Goal: Transaction & Acquisition: Register for event/course

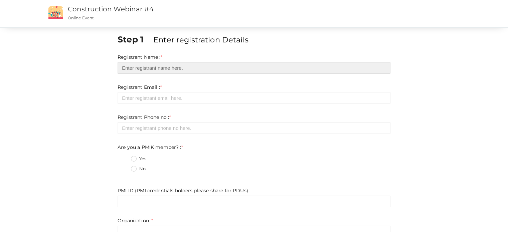
click at [165, 65] on input "text" at bounding box center [253, 68] width 273 height 12
click at [146, 65] on input "text" at bounding box center [253, 68] width 273 height 12
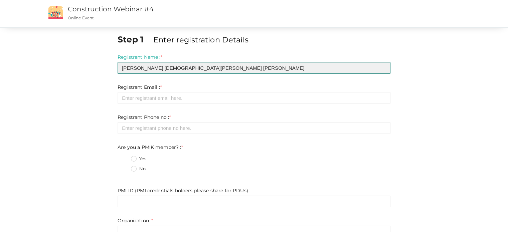
type input "[PERSON_NAME] [DEMOGRAPHIC_DATA][PERSON_NAME] [PERSON_NAME]"
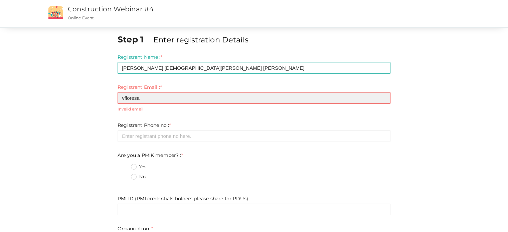
type input "[EMAIL_ADDRESS][DOMAIN_NAME]"
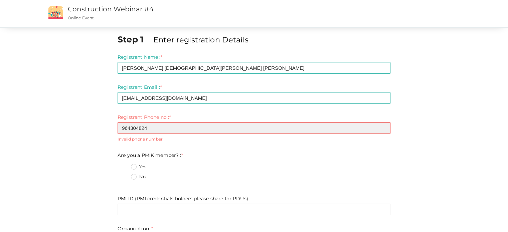
click at [120, 129] on input "964304824" at bounding box center [253, 128] width 273 height 12
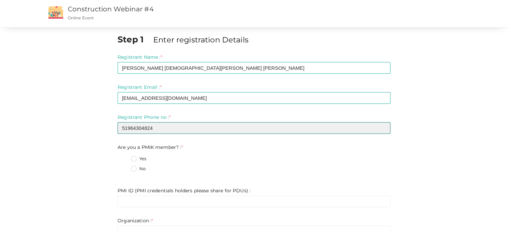
type input "51964304824"
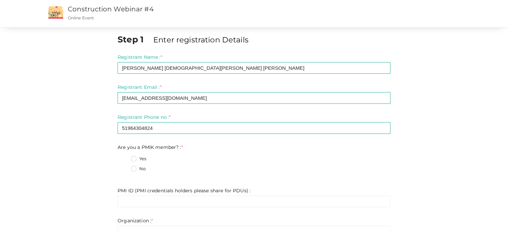
click at [266, 161] on div "Yes" at bounding box center [260, 160] width 259 height 8
click at [135, 169] on label "No" at bounding box center [138, 169] width 15 height 7
click at [124, 167] on member\?\+1 "No" at bounding box center [124, 167] width 0 height 0
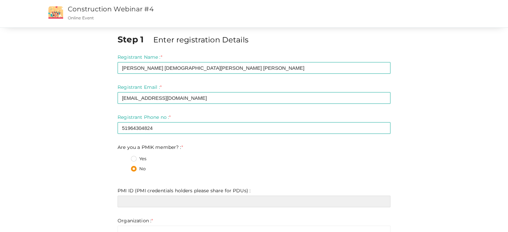
click at [148, 204] on input "text" at bounding box center [253, 202] width 273 height 12
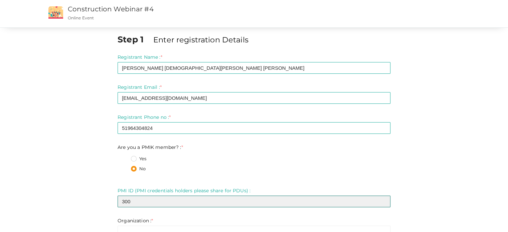
type input "300"
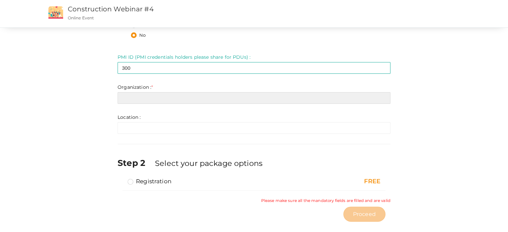
click at [150, 97] on input "text" at bounding box center [253, 98] width 273 height 12
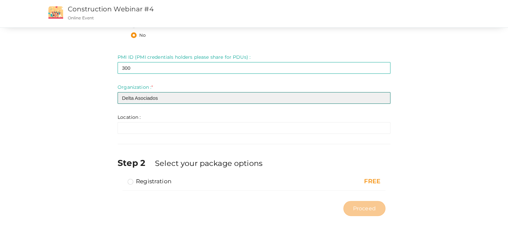
type input "Delta Asociados"
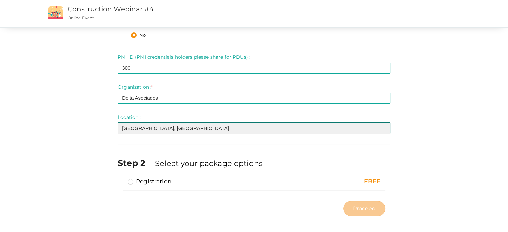
scroll to position [137, 0]
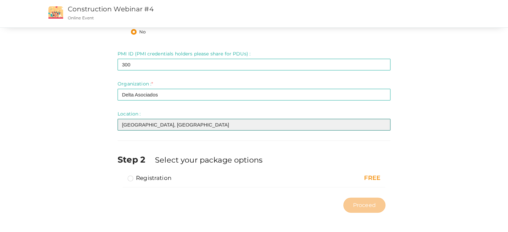
type input "[GEOGRAPHIC_DATA], [GEOGRAPHIC_DATA]"
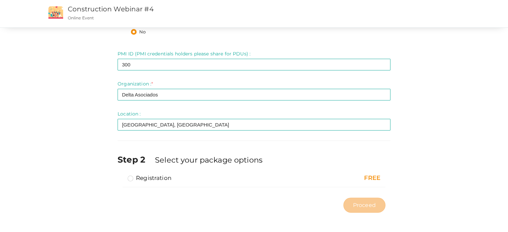
click at [155, 180] on label "Registration" at bounding box center [149, 178] width 44 height 8
click at [121, 175] on input "Registration" at bounding box center [121, 175] width 0 height 0
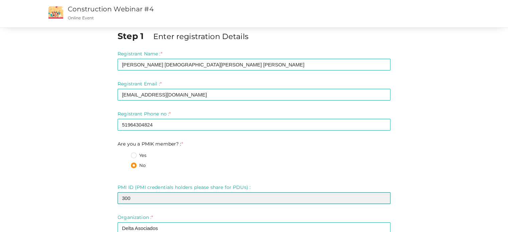
drag, startPoint x: 134, startPoint y: 198, endPoint x: 81, endPoint y: 195, distance: 53.2
click at [81, 198] on div "Step 1 Enter registration Details Registrant Name : * [PERSON_NAME] [PERSON_NAM…" at bounding box center [254, 189] width 434 height 319
paste input "300362"
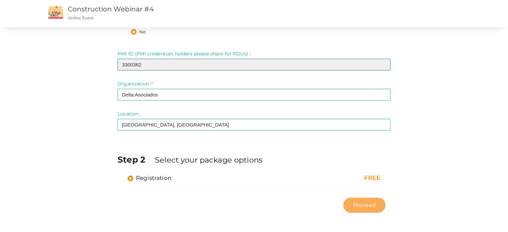
type input "3300362"
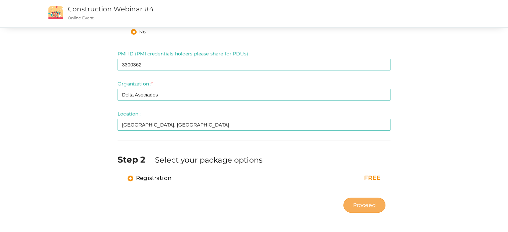
click at [354, 201] on span "Proceed" at bounding box center [364, 205] width 23 height 8
